Goal: Information Seeking & Learning: Check status

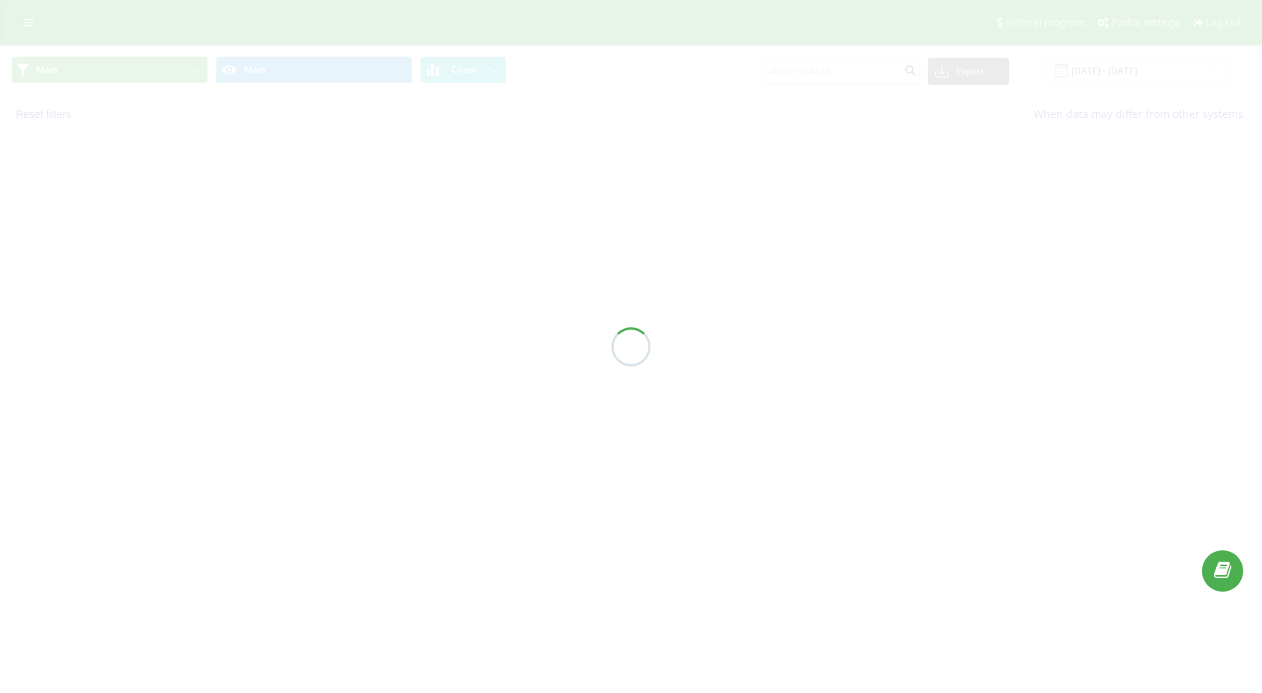
click at [828, 72] on div at bounding box center [631, 346] width 1262 height 693
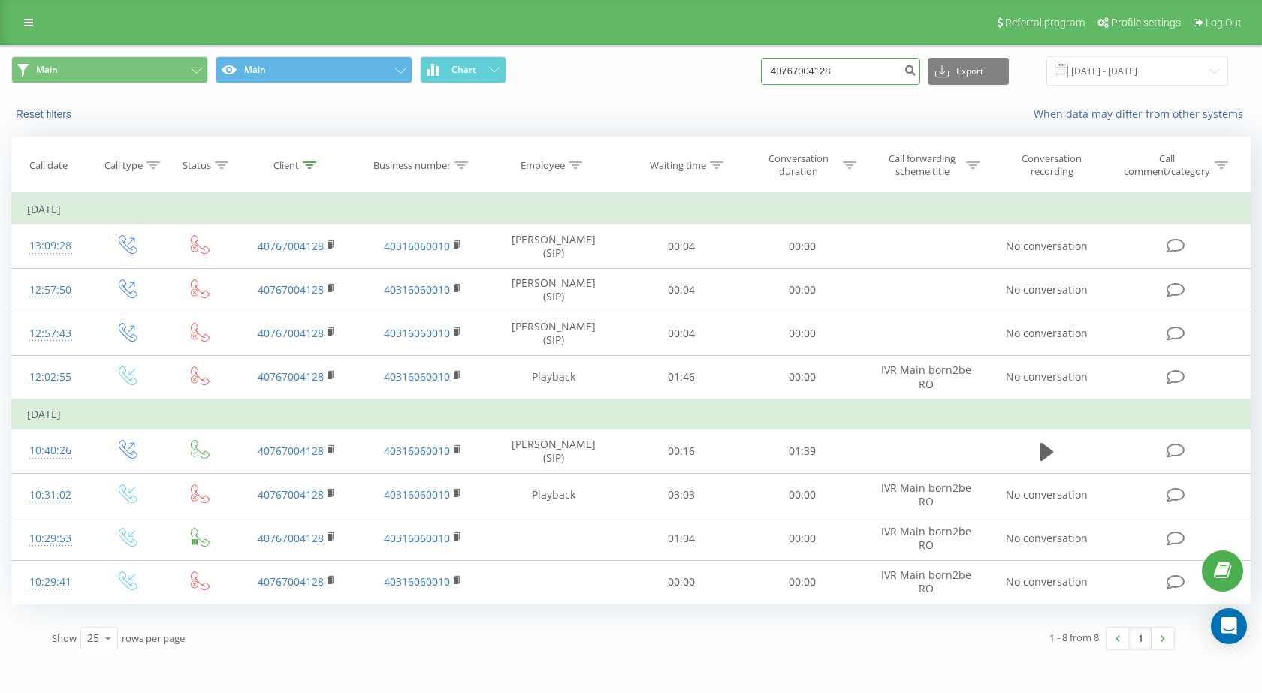
drag, startPoint x: 0, startPoint y: 0, endPoint x: 828, endPoint y: 71, distance: 831.0
click at [828, 71] on input "40767004128" at bounding box center [840, 71] width 159 height 27
paste input
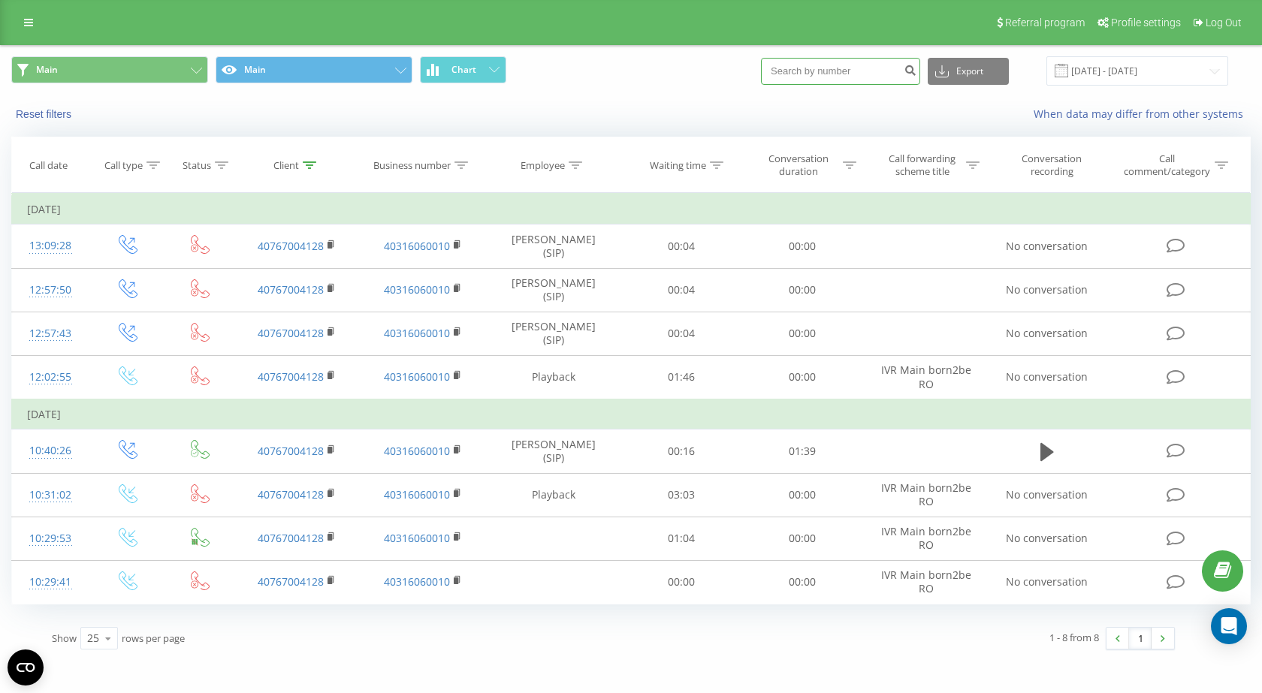
drag, startPoint x: 895, startPoint y: 68, endPoint x: 667, endPoint y: 82, distance: 228.1
click at [667, 82] on div "Main Main Chart Export .csv .xls .xlsx 21.05.2025 - 21.08.2025" at bounding box center [631, 70] width 1240 height 29
paste input "0726154099"
type input "0726154099"
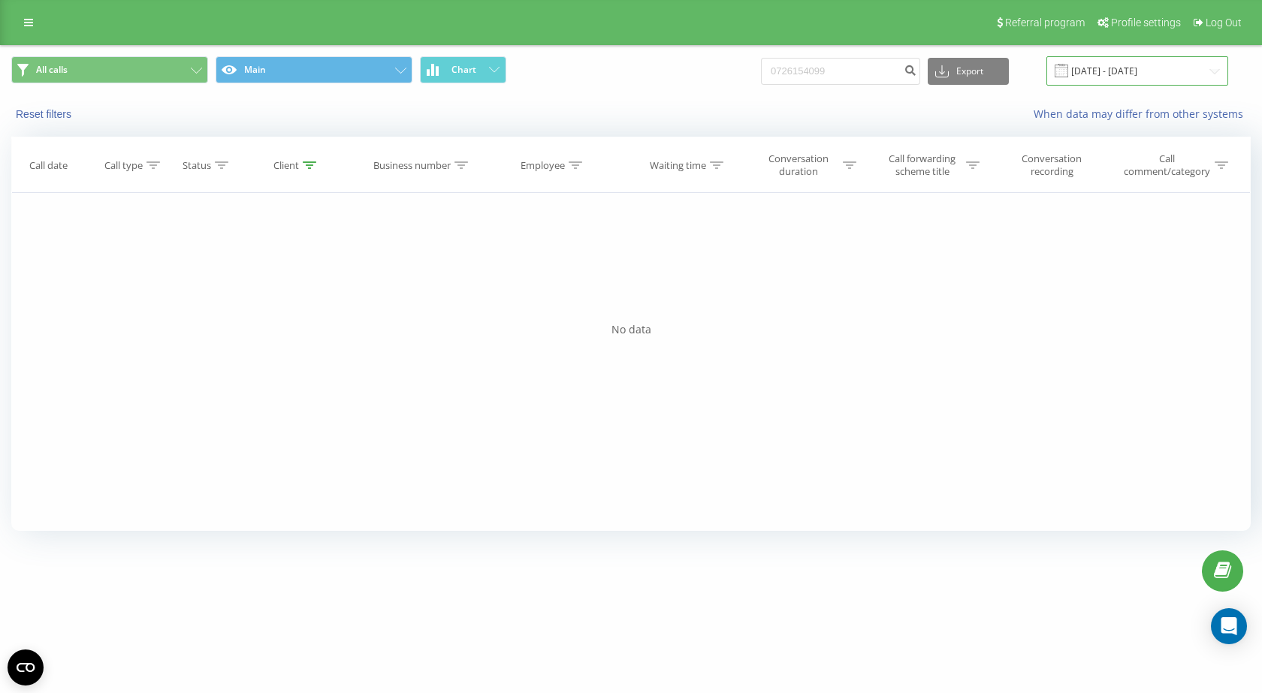
click at [1158, 71] on input "[DATE] - [DATE]" at bounding box center [1138, 70] width 182 height 29
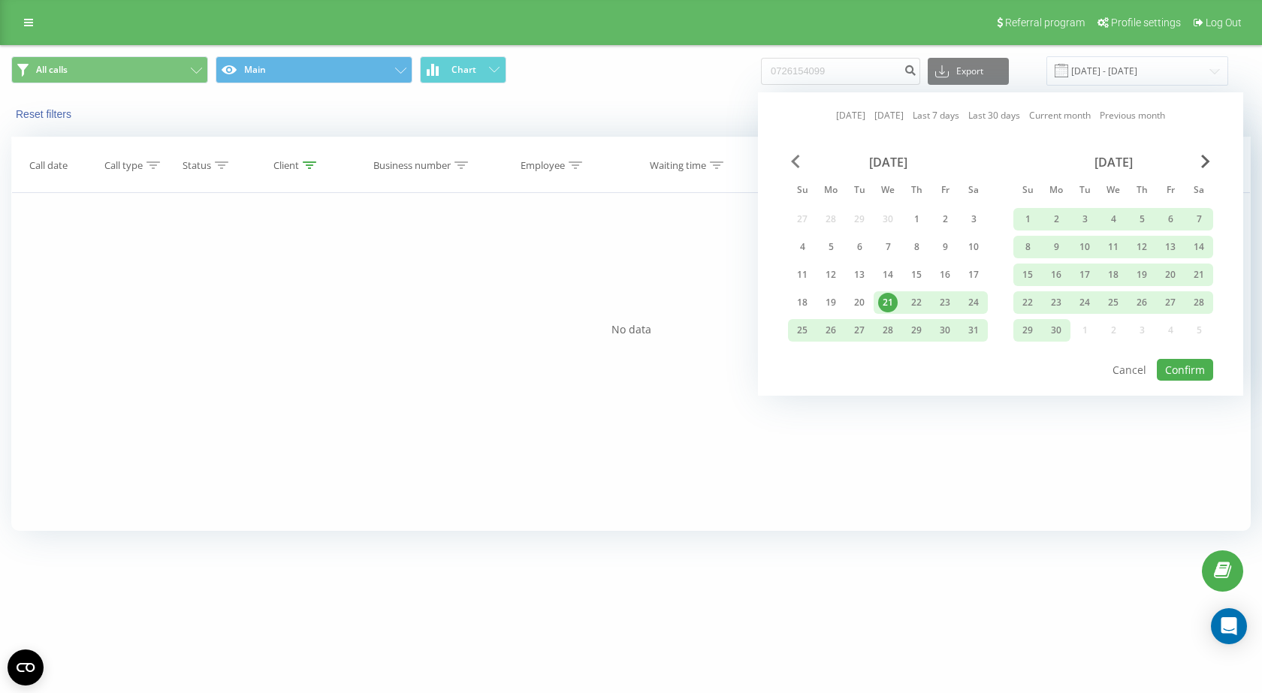
click at [795, 158] on span "Previous Month" at bounding box center [795, 162] width 9 height 14
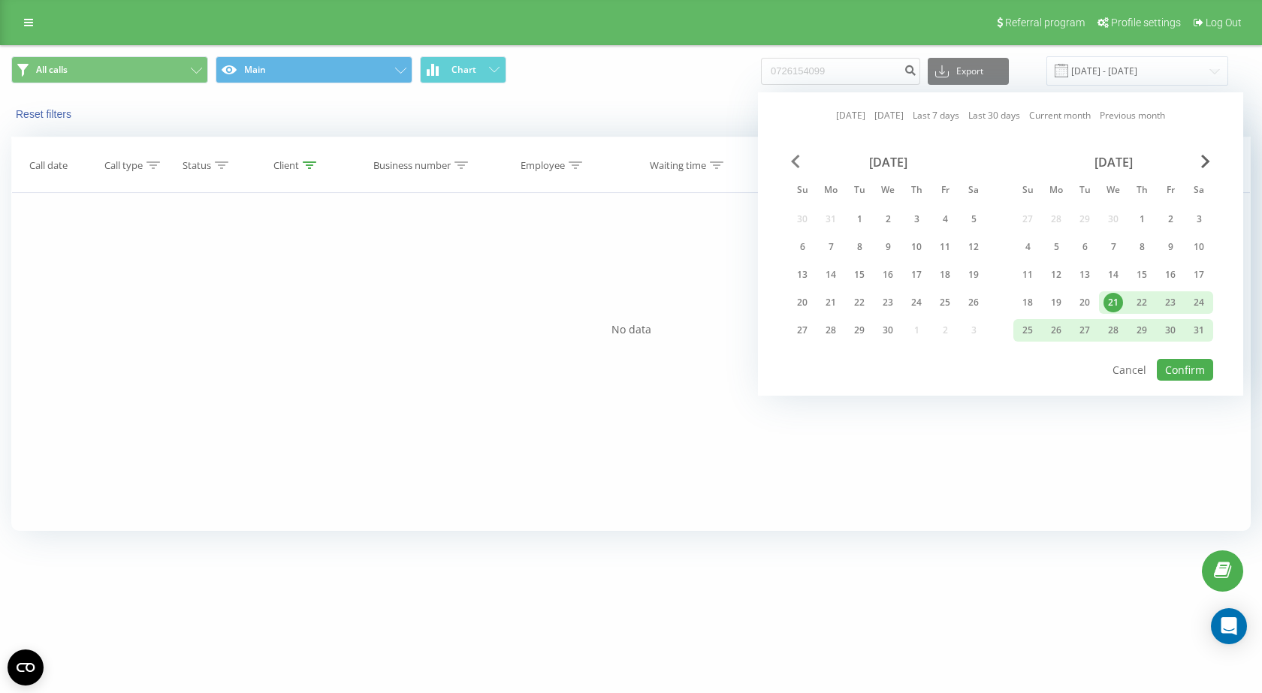
click at [795, 157] on span "Previous Month" at bounding box center [795, 162] width 9 height 14
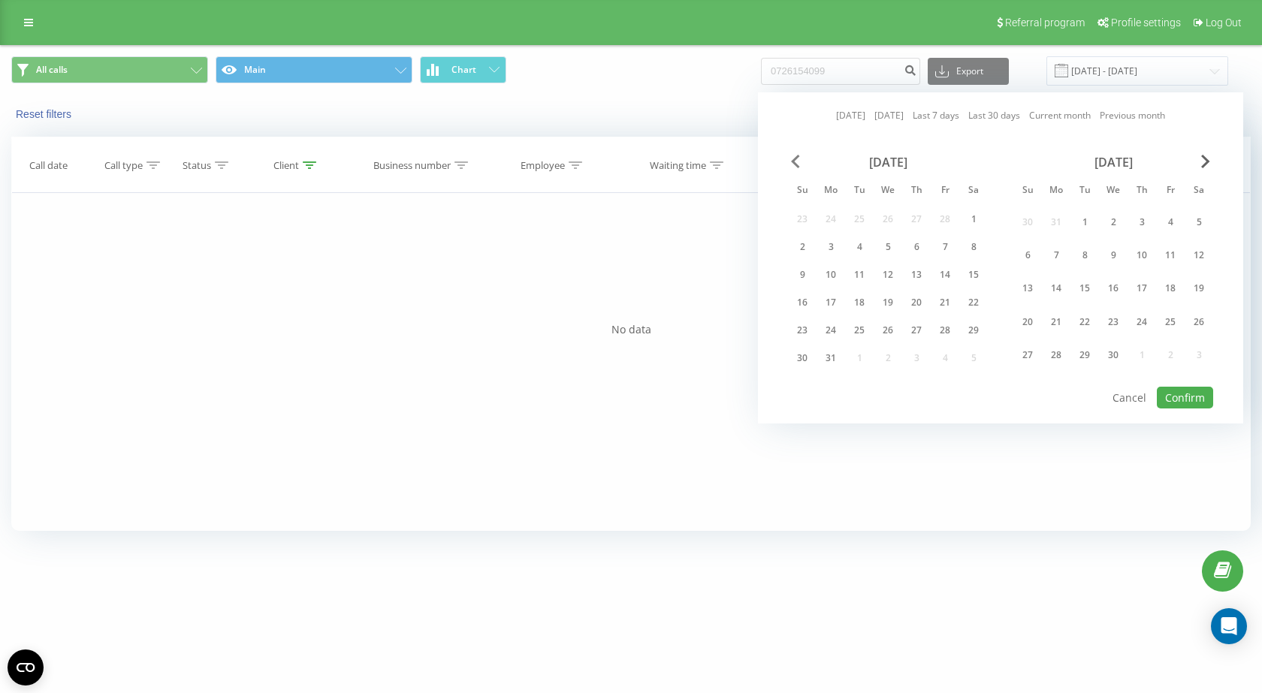
click at [795, 156] on span "Previous Month" at bounding box center [795, 162] width 9 height 14
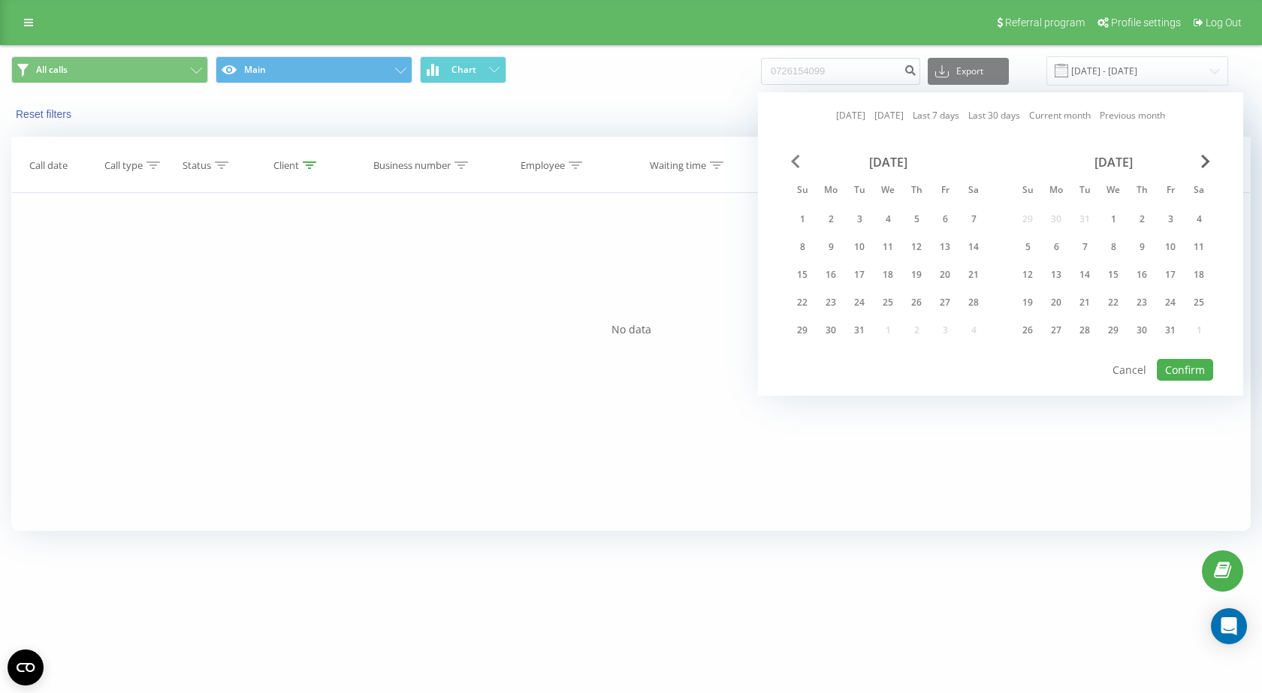
click at [795, 156] on span "Previous Month" at bounding box center [795, 162] width 9 height 14
click at [943, 210] on div "1" at bounding box center [945, 220] width 20 height 20
click at [1201, 156] on span "Next Month" at bounding box center [1205, 162] width 9 height 14
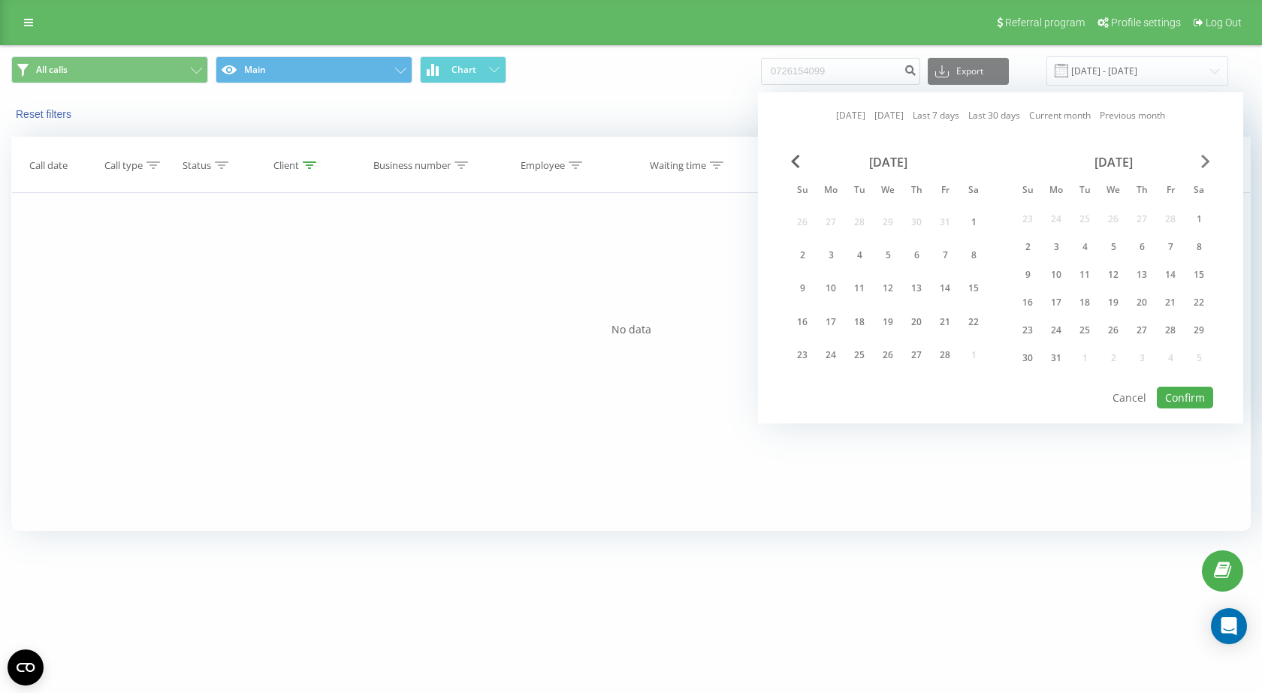
click at [1201, 156] on span "Next Month" at bounding box center [1205, 162] width 9 height 14
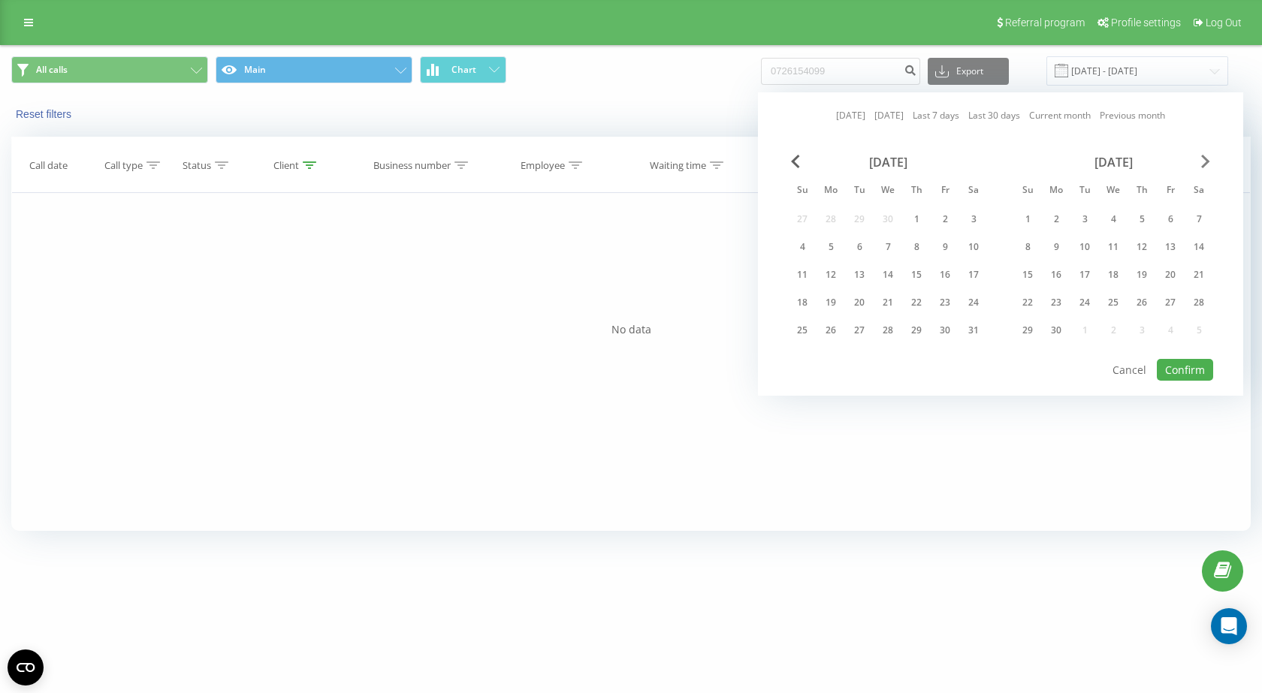
click at [1201, 156] on span "Next Month" at bounding box center [1205, 162] width 9 height 14
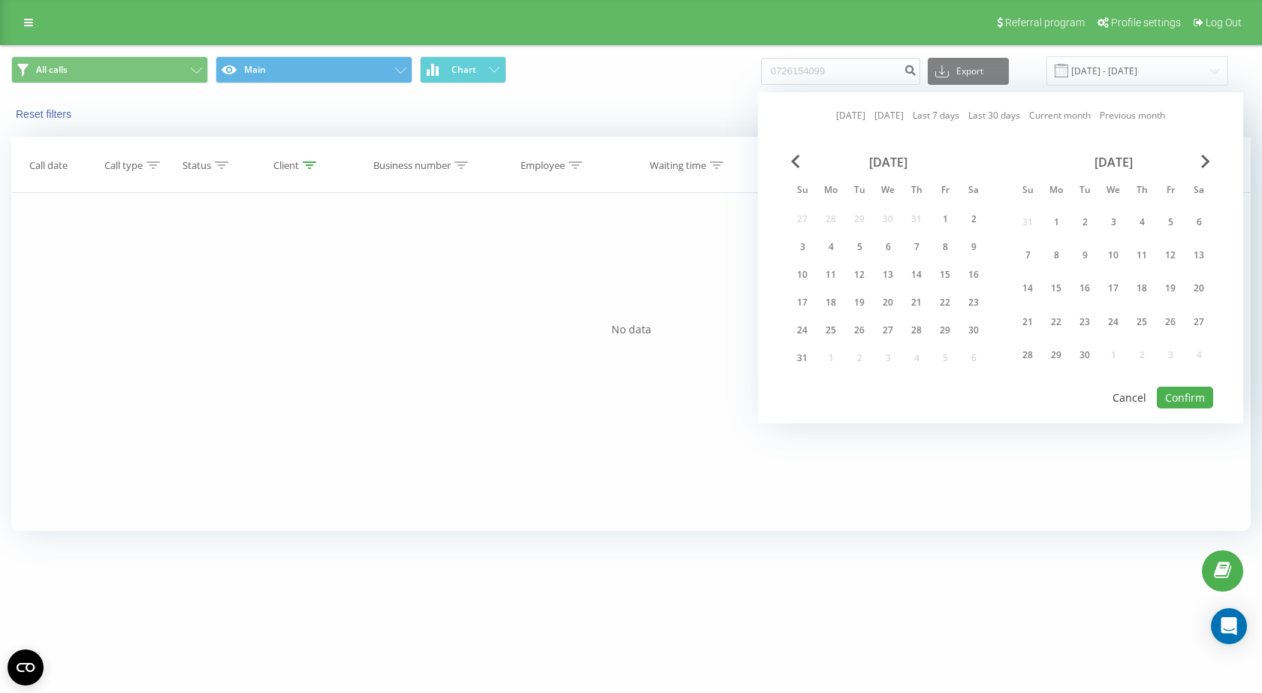
drag, startPoint x: 1086, startPoint y: 350, endPoint x: 1149, endPoint y: 390, distance: 75.3
click at [1087, 352] on div "30" at bounding box center [1085, 356] width 20 height 20
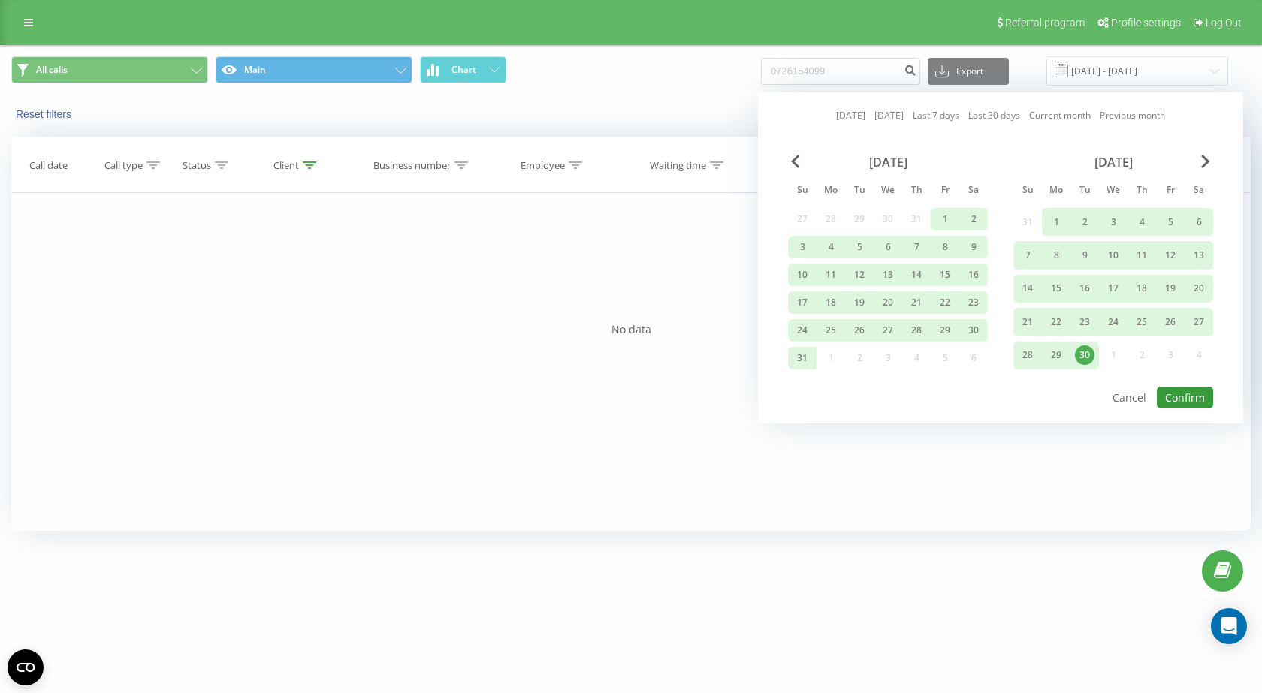
click at [1178, 396] on button "Confirm" at bounding box center [1185, 398] width 56 height 22
type input "[DATE] - [DATE]"
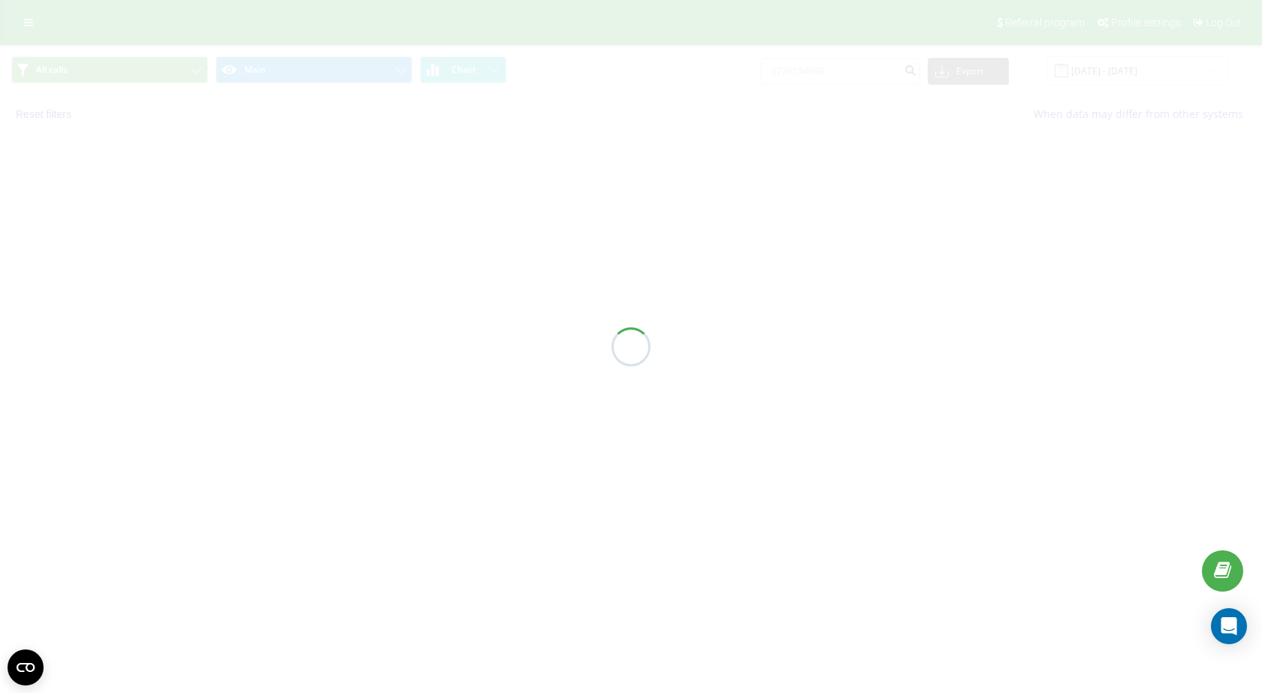
click at [879, 66] on div at bounding box center [631, 346] width 1262 height 693
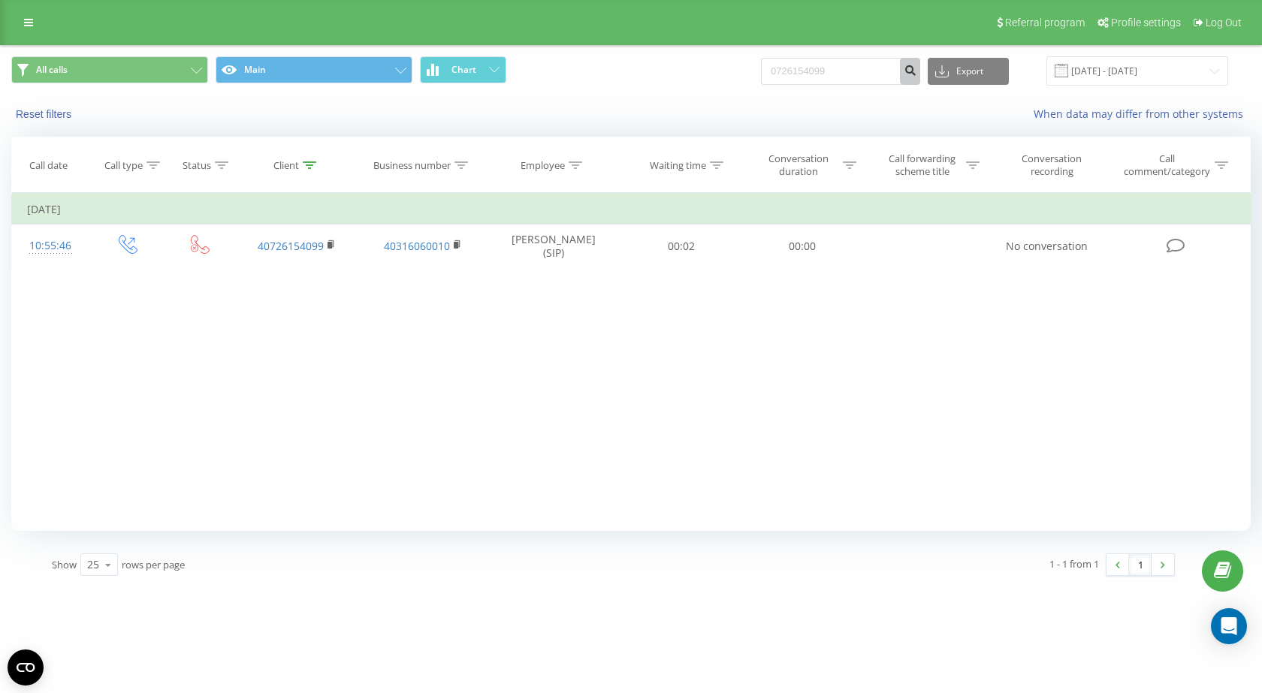
click at [917, 68] on icon "submit" at bounding box center [910, 68] width 13 height 9
